Goal: Check status

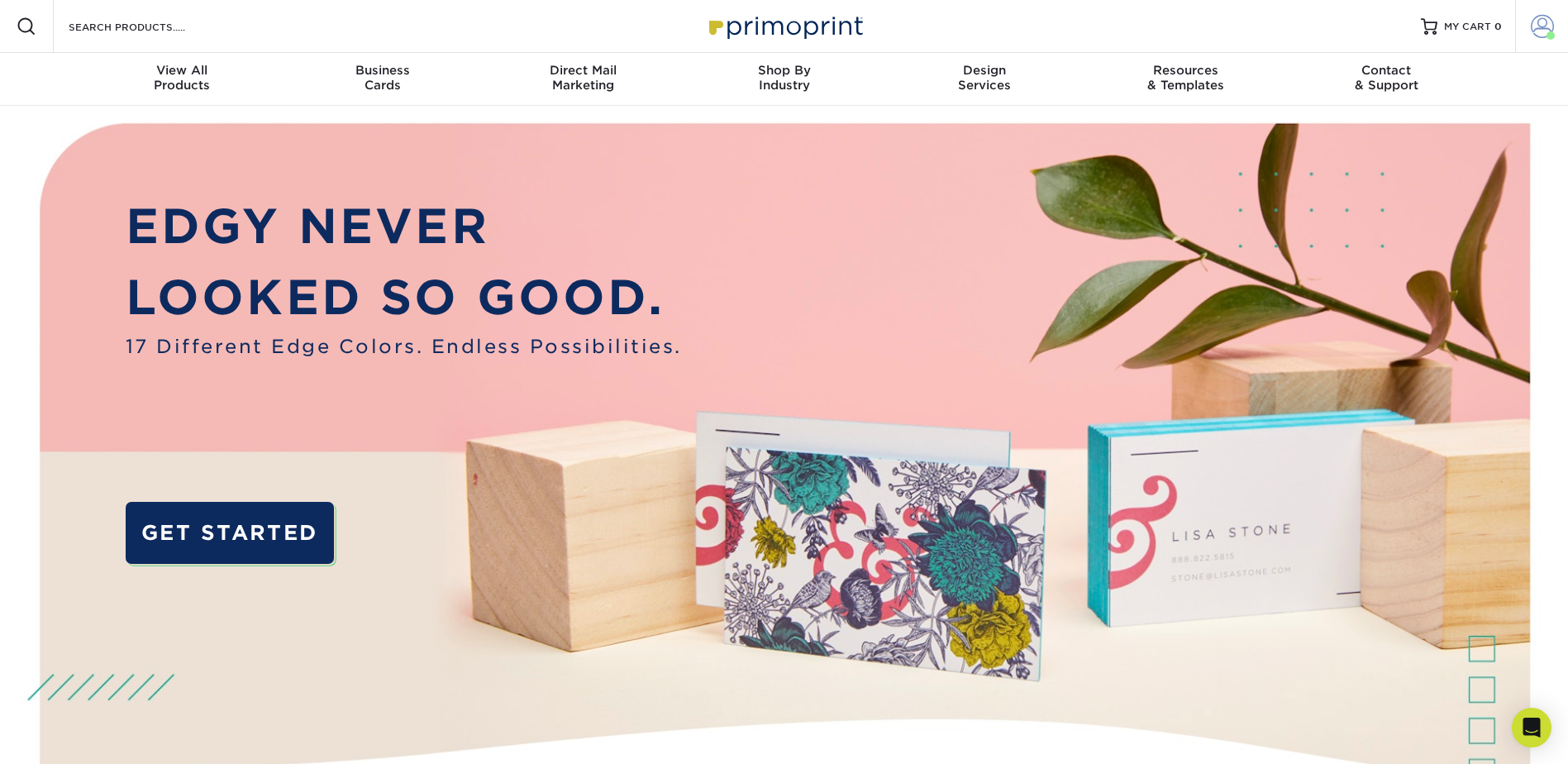
click at [1541, 27] on span at bounding box center [1541, 26] width 23 height 23
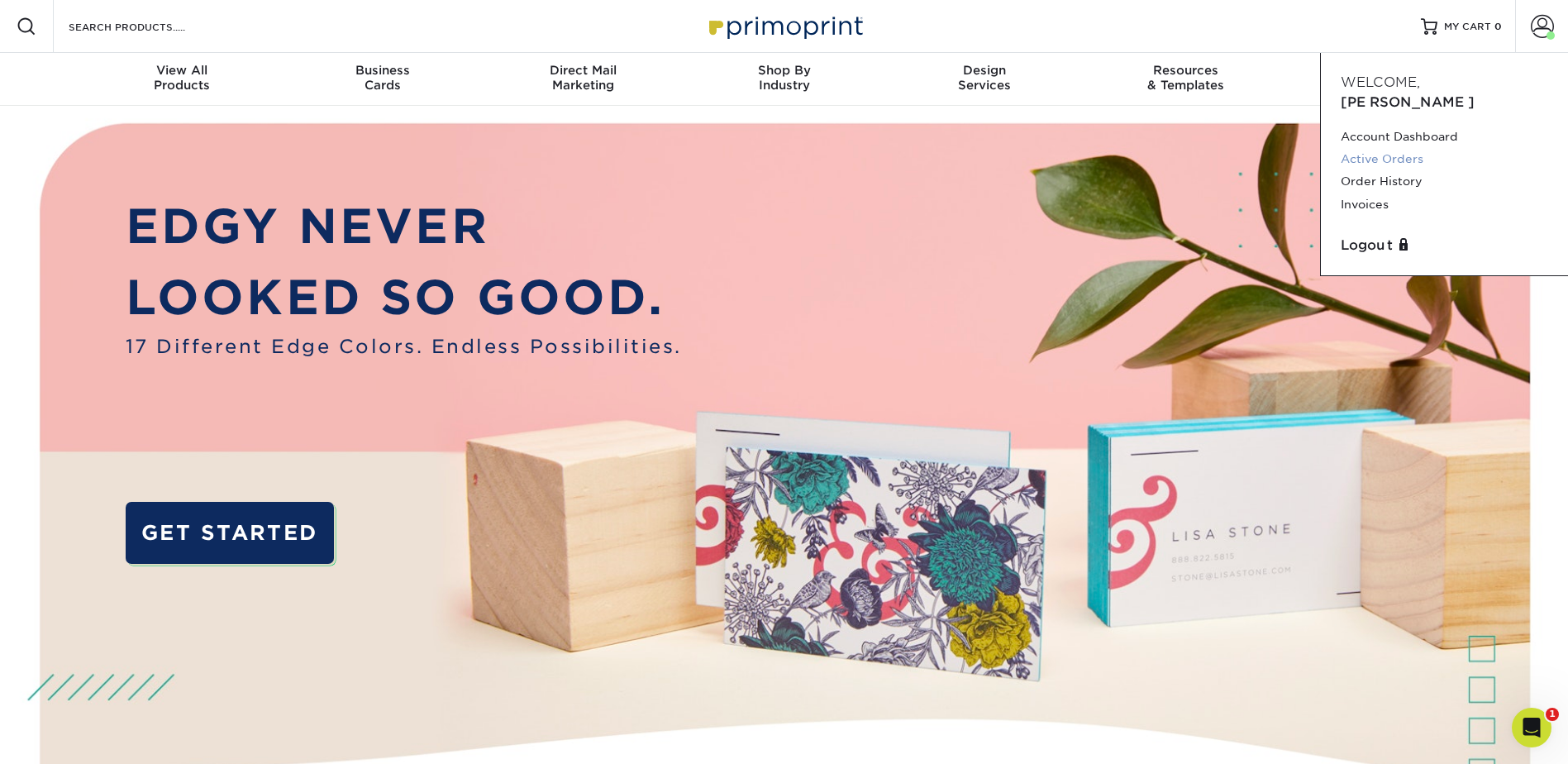
click at [1390, 148] on link "Active Orders" at bounding box center [1445, 159] width 207 height 23
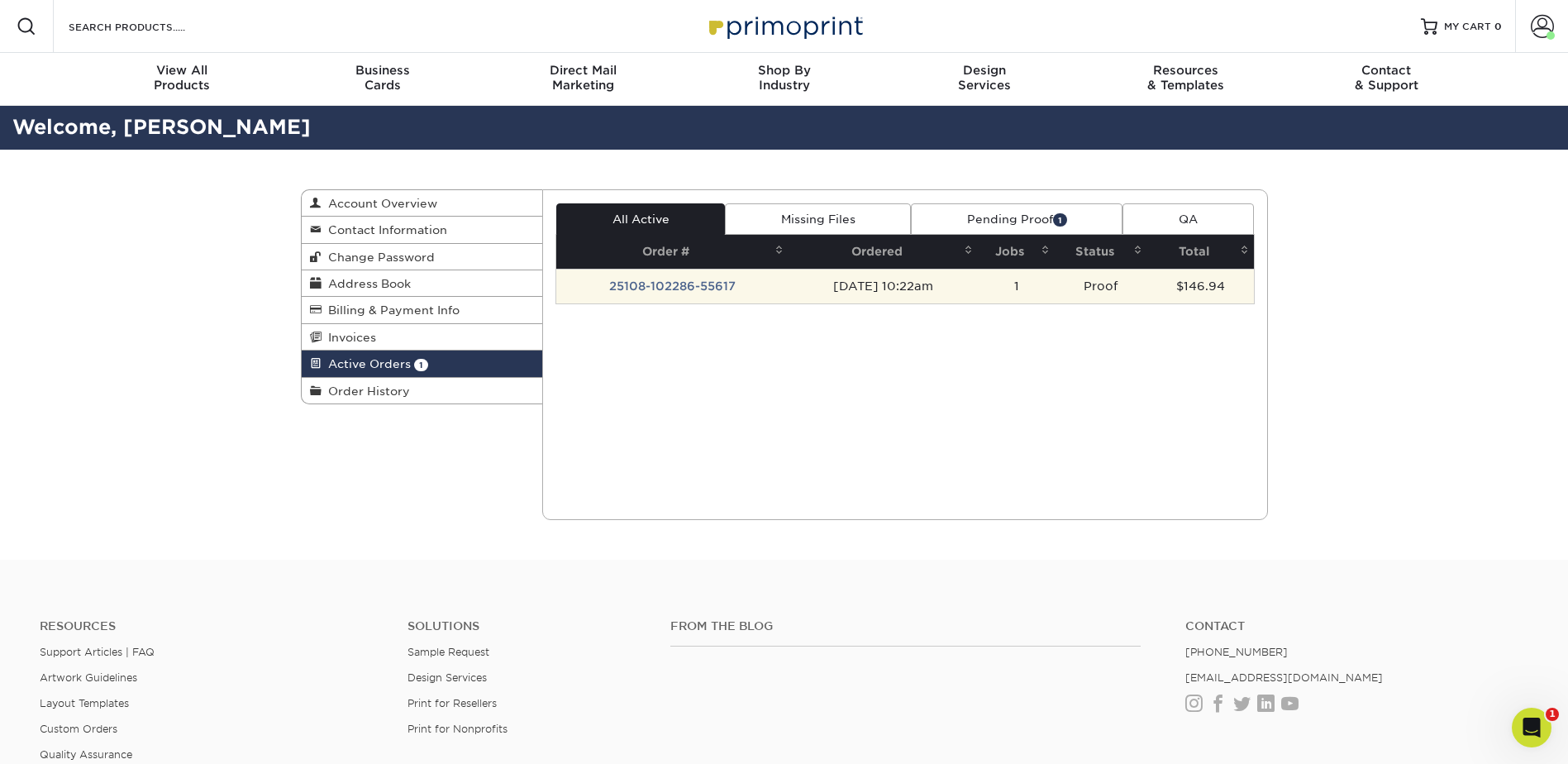
click at [728, 288] on td "25108-102286-55617" at bounding box center [673, 285] width 233 height 35
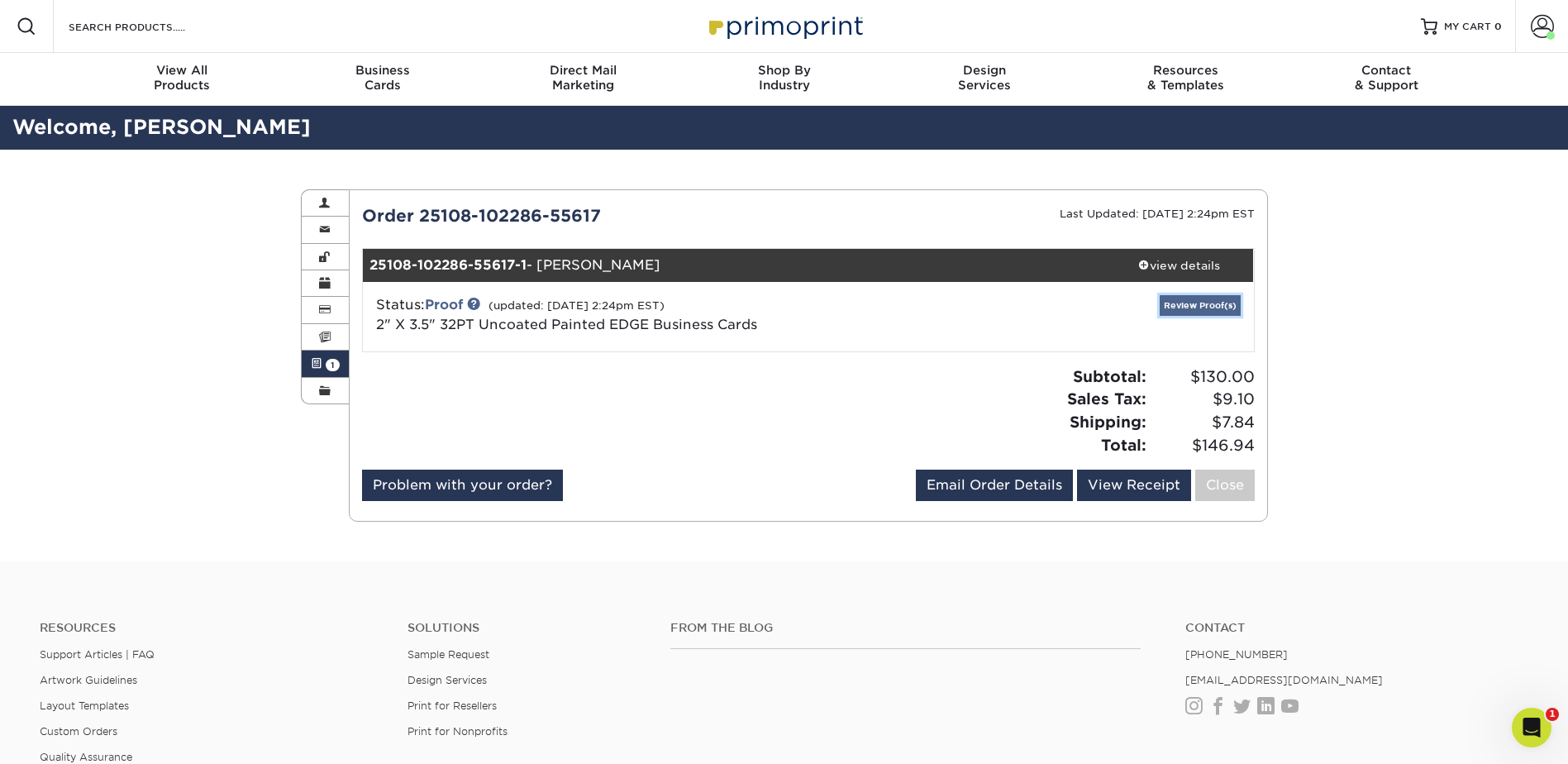
click at [1184, 308] on link "Review Proof(s)" at bounding box center [1200, 305] width 81 height 21
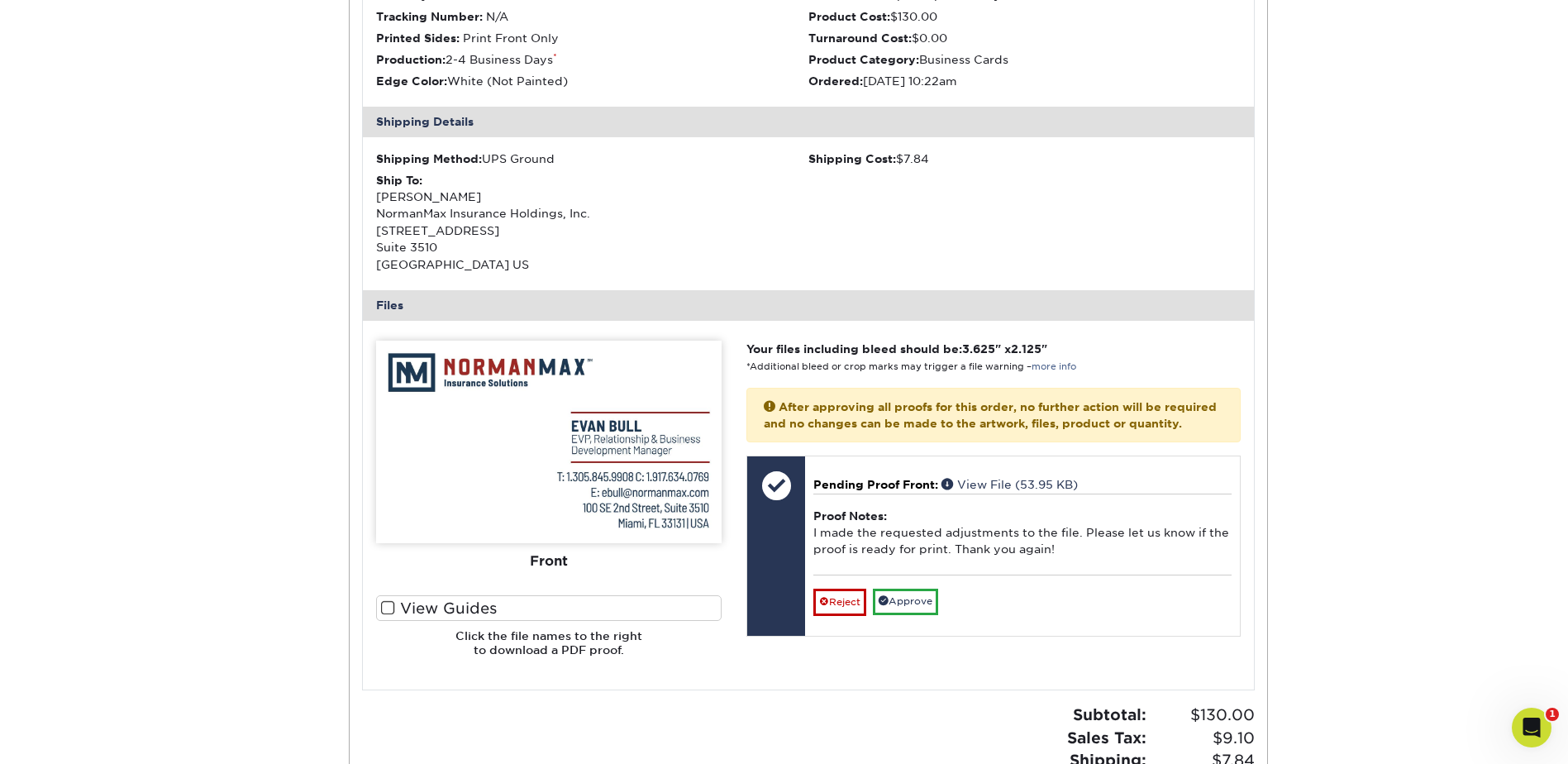
scroll to position [413, 0]
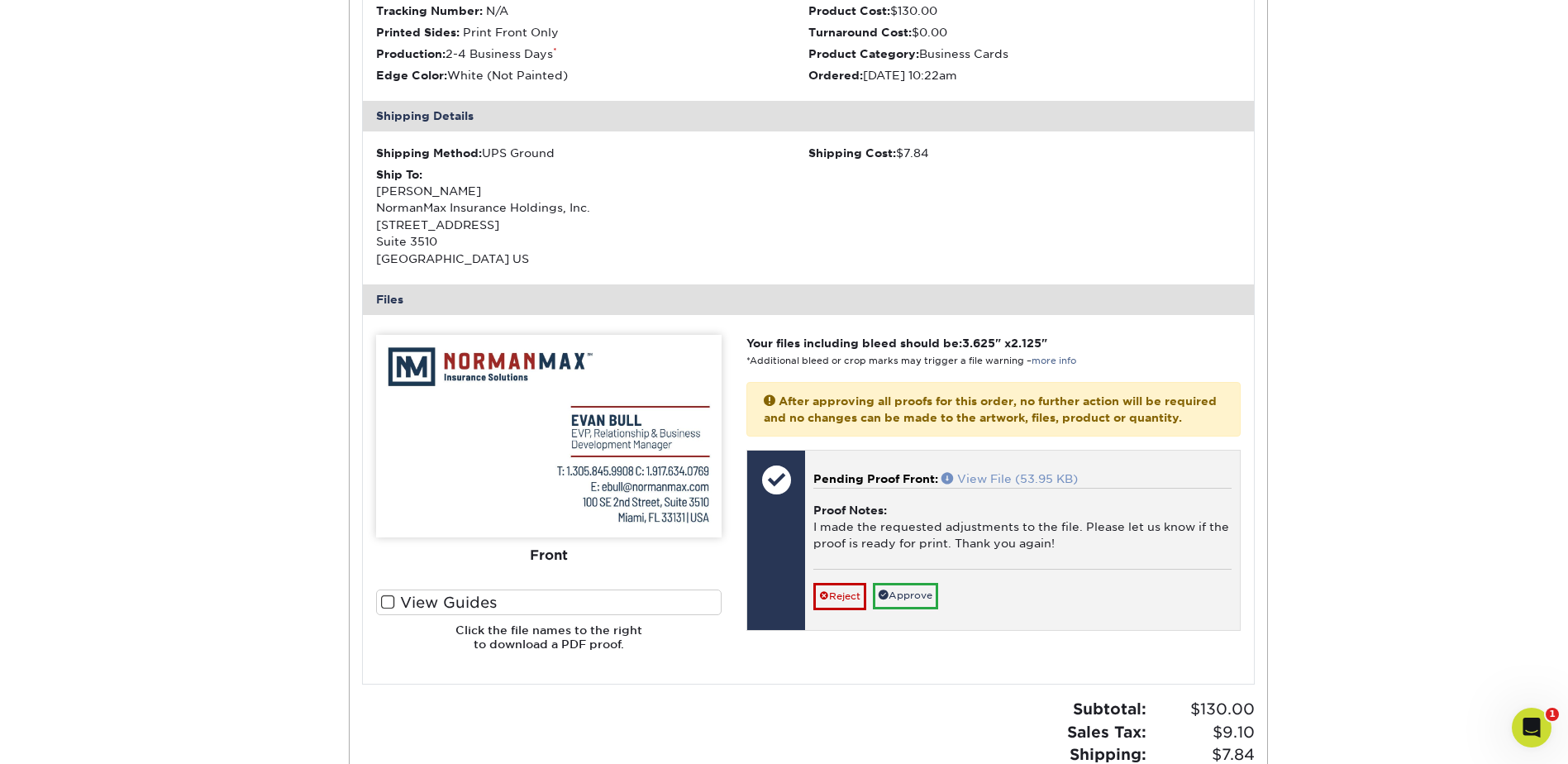
click at [989, 485] on link "View File (53.95 KB)" at bounding box center [1010, 478] width 136 height 13
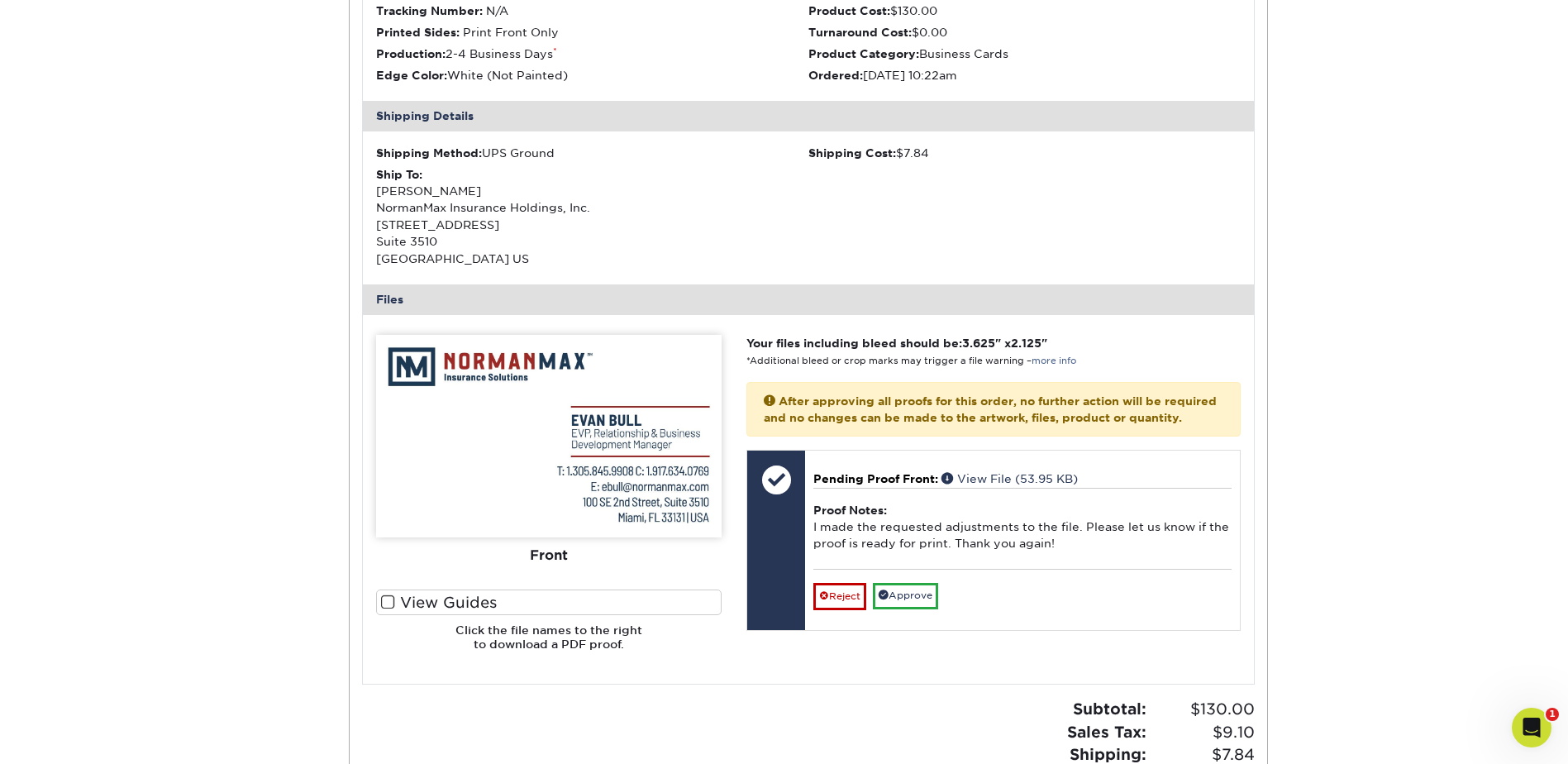
drag, startPoint x: 205, startPoint y: 186, endPoint x: 206, endPoint y: 107, distance: 79.0
click at [206, 184] on div "Active Orders Account Overview Contact Information Change Password Address Book…" at bounding box center [784, 315] width 1568 height 1157
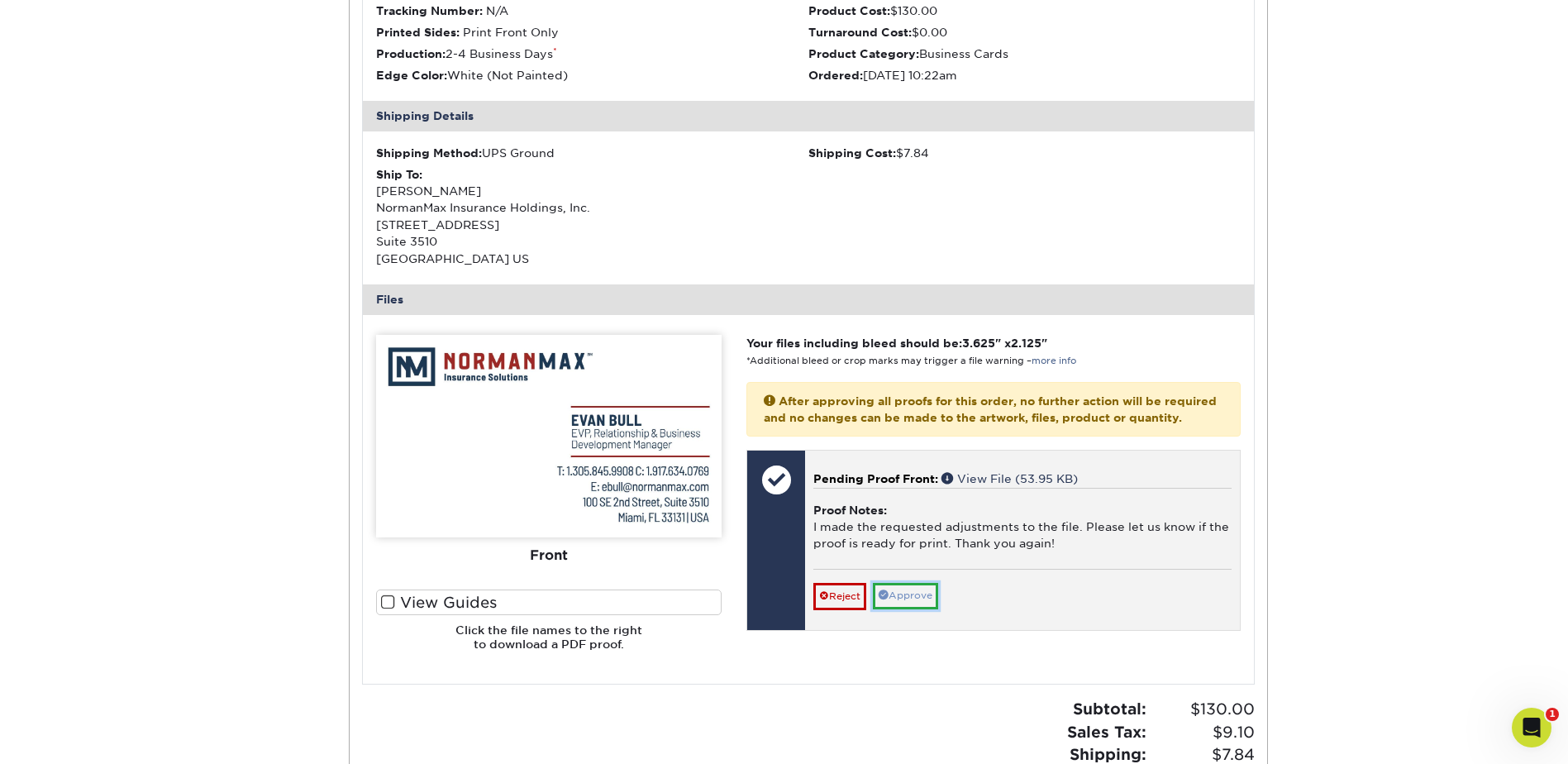
click at [923, 608] on link "Approve" at bounding box center [905, 595] width 65 height 26
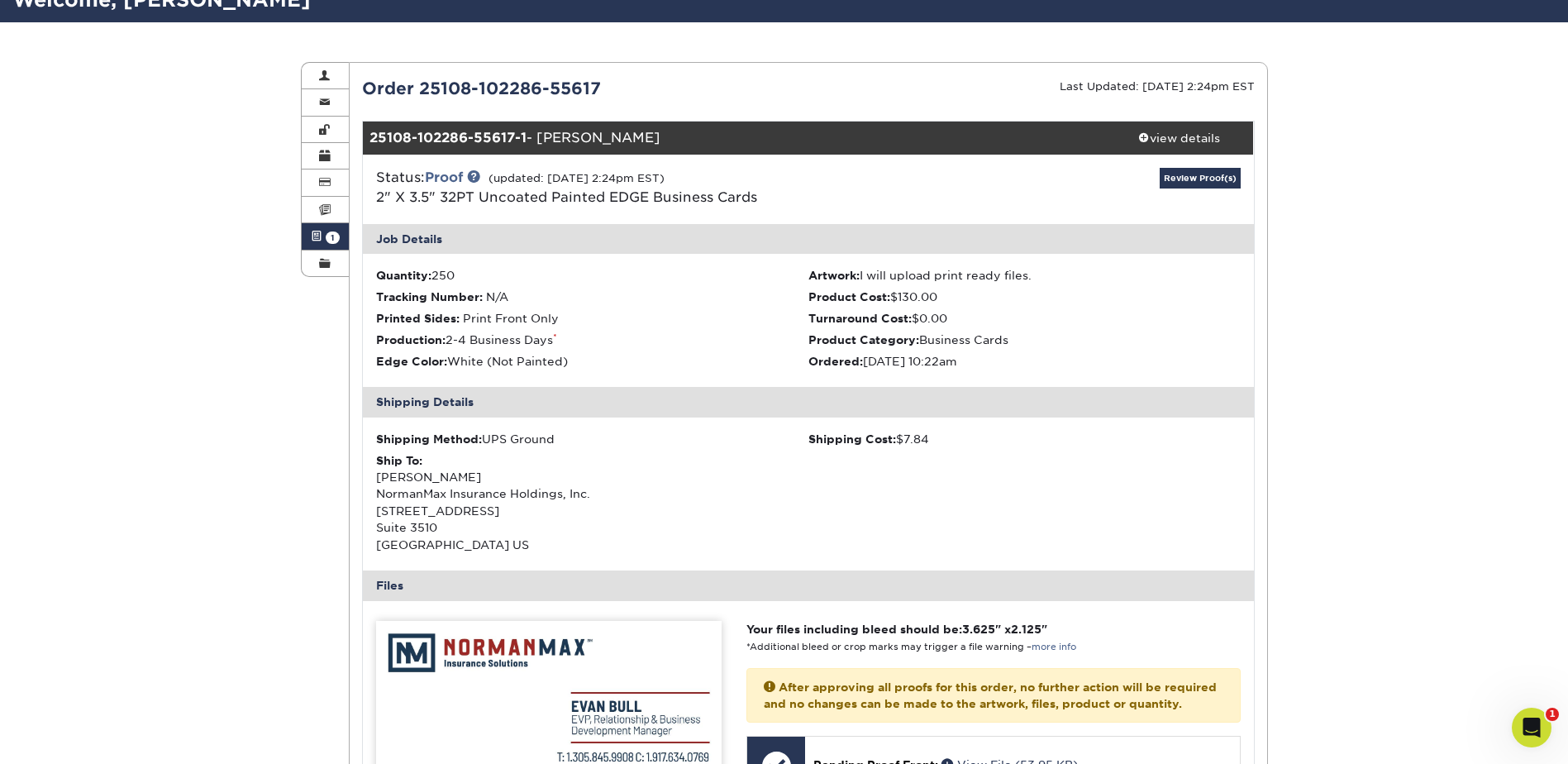
scroll to position [0, 0]
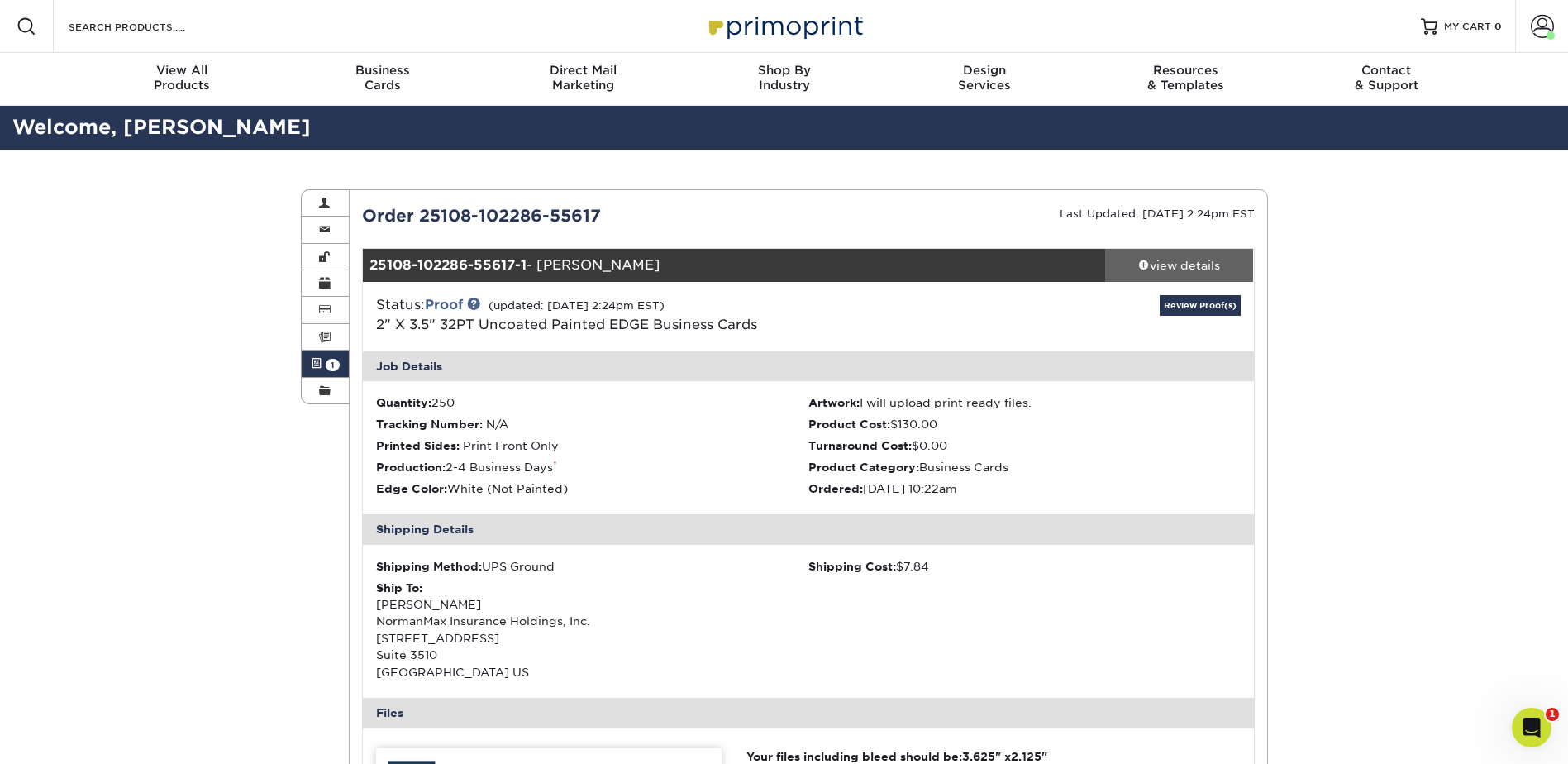
click at [1152, 266] on div "view details" at bounding box center [1179, 265] width 149 height 17
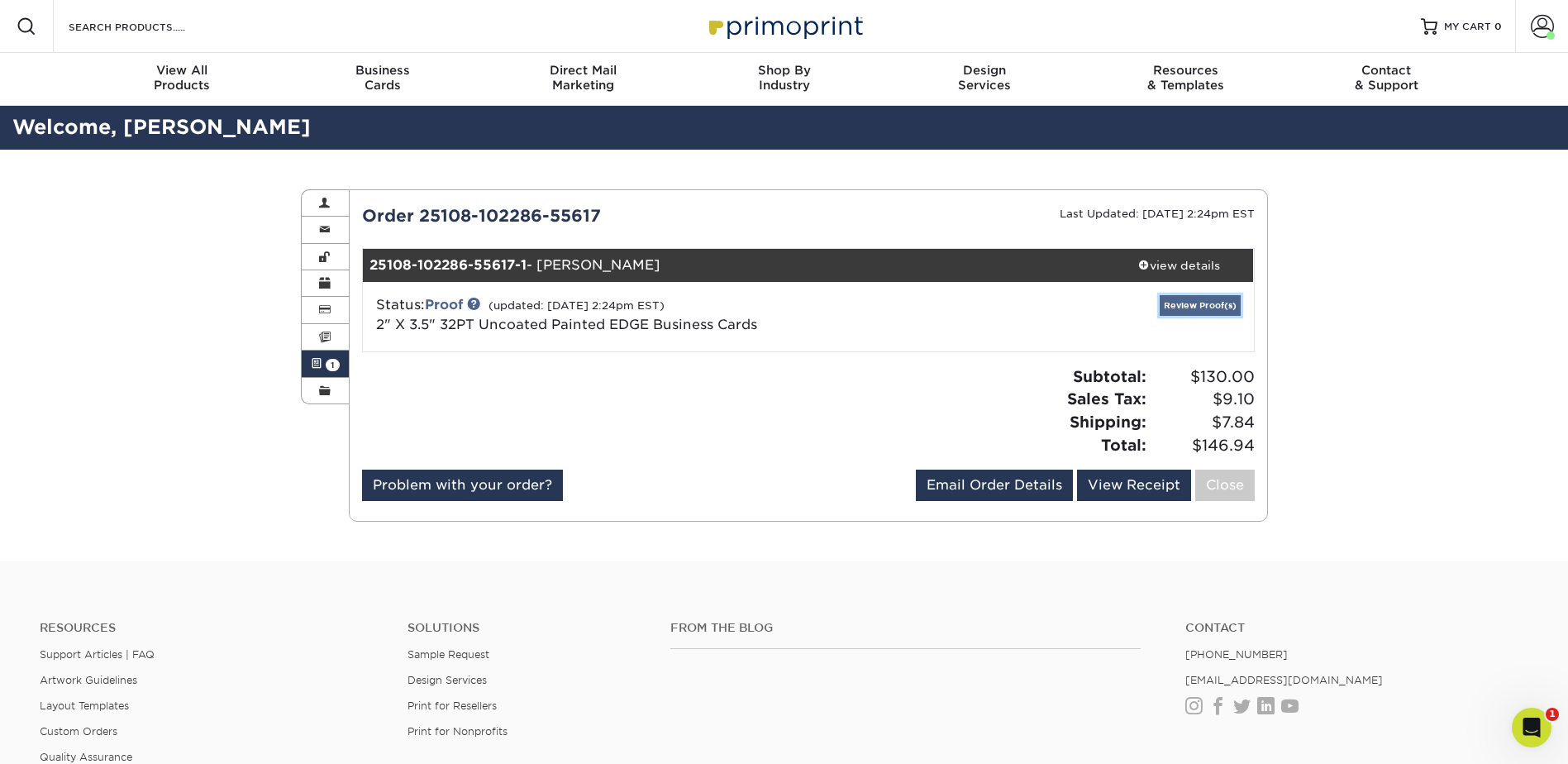
click at [1208, 307] on link "Review Proof(s)" at bounding box center [1200, 305] width 81 height 21
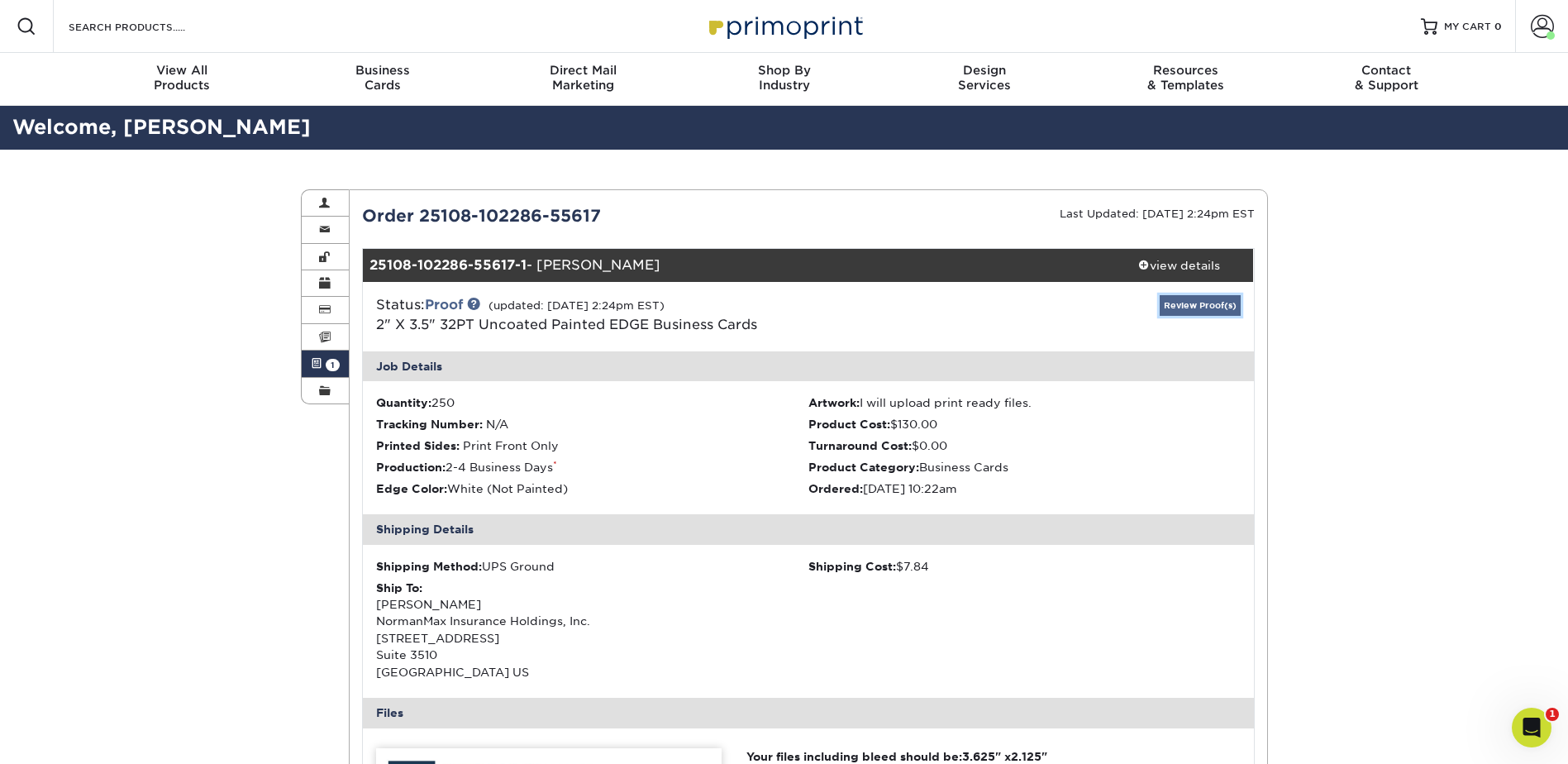
click at [1206, 306] on link "Review Proof(s)" at bounding box center [1200, 305] width 81 height 21
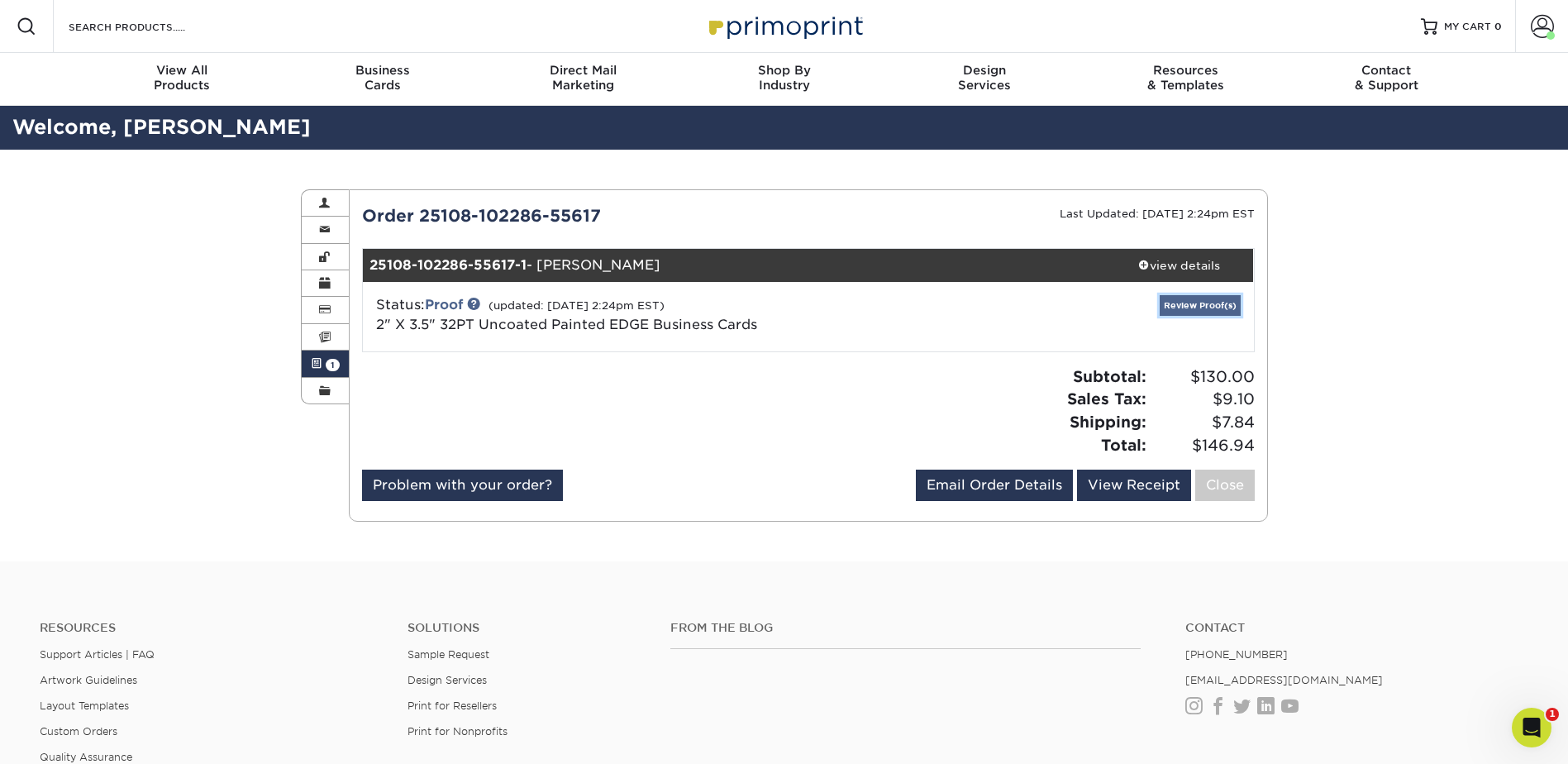
click at [1206, 306] on link "Review Proof(s)" at bounding box center [1200, 305] width 81 height 21
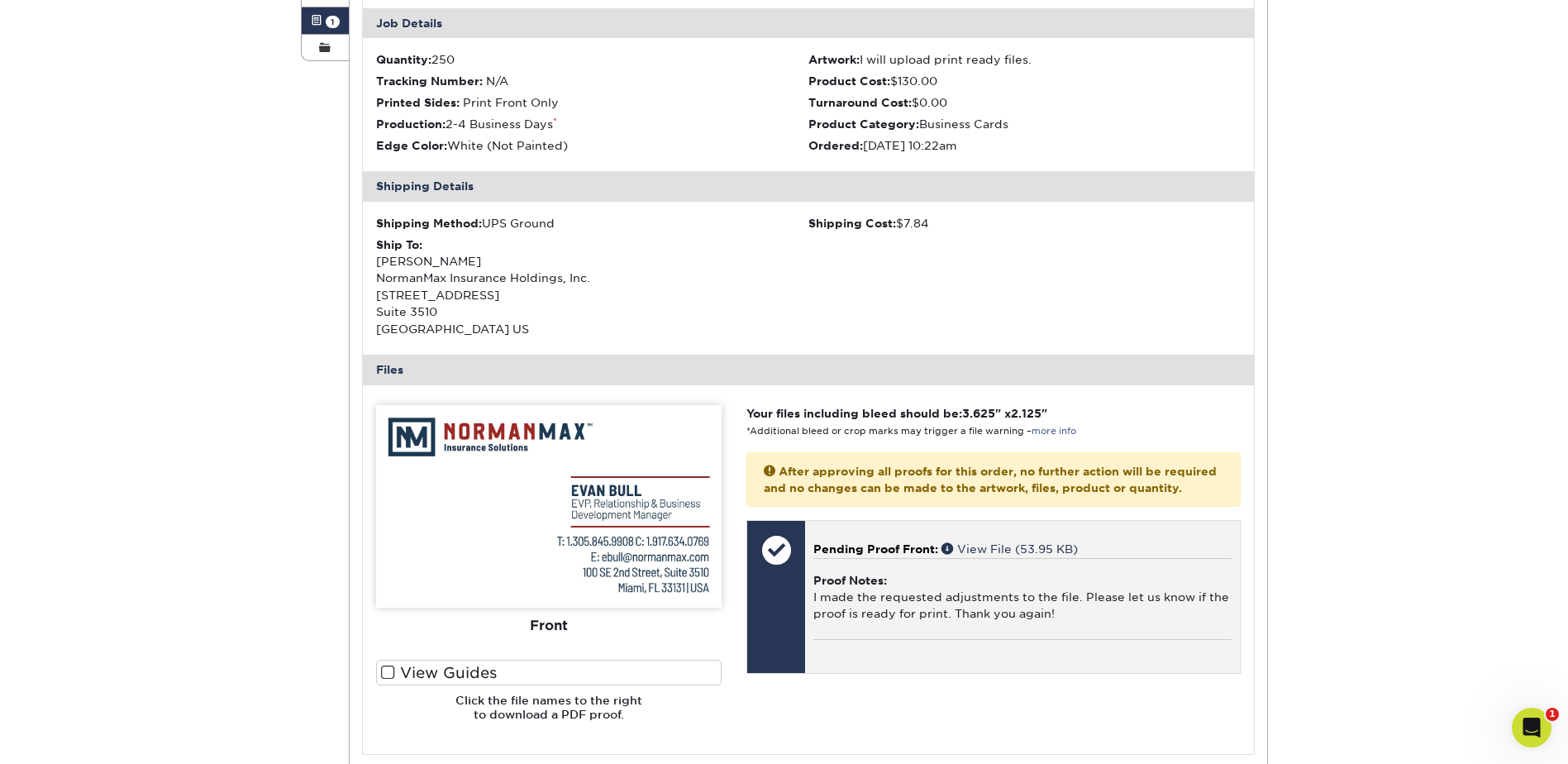
scroll to position [413, 0]
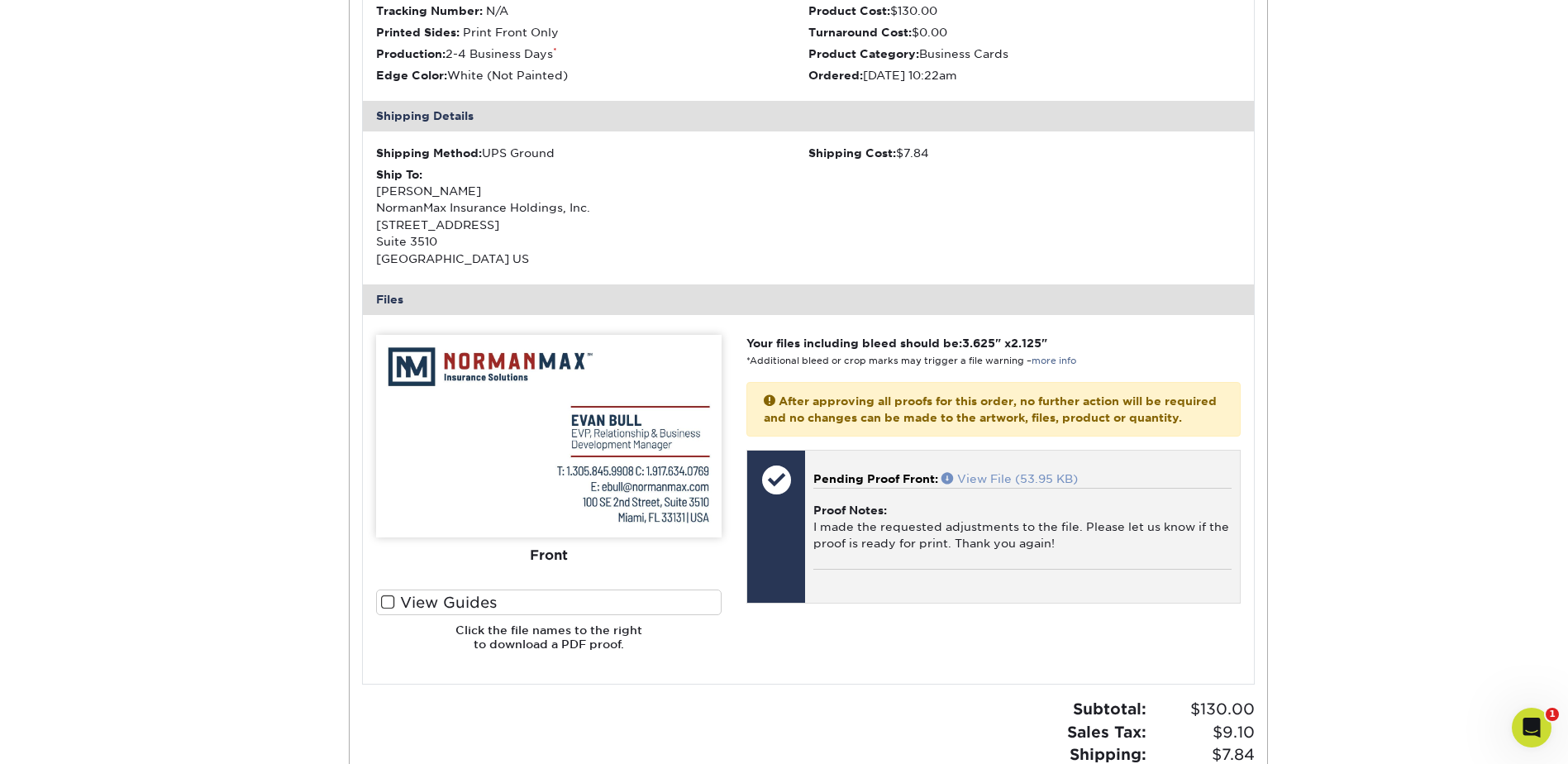
click at [1012, 485] on link "View File (53.95 KB)" at bounding box center [1010, 478] width 136 height 13
